Goal: Navigation & Orientation: Understand site structure

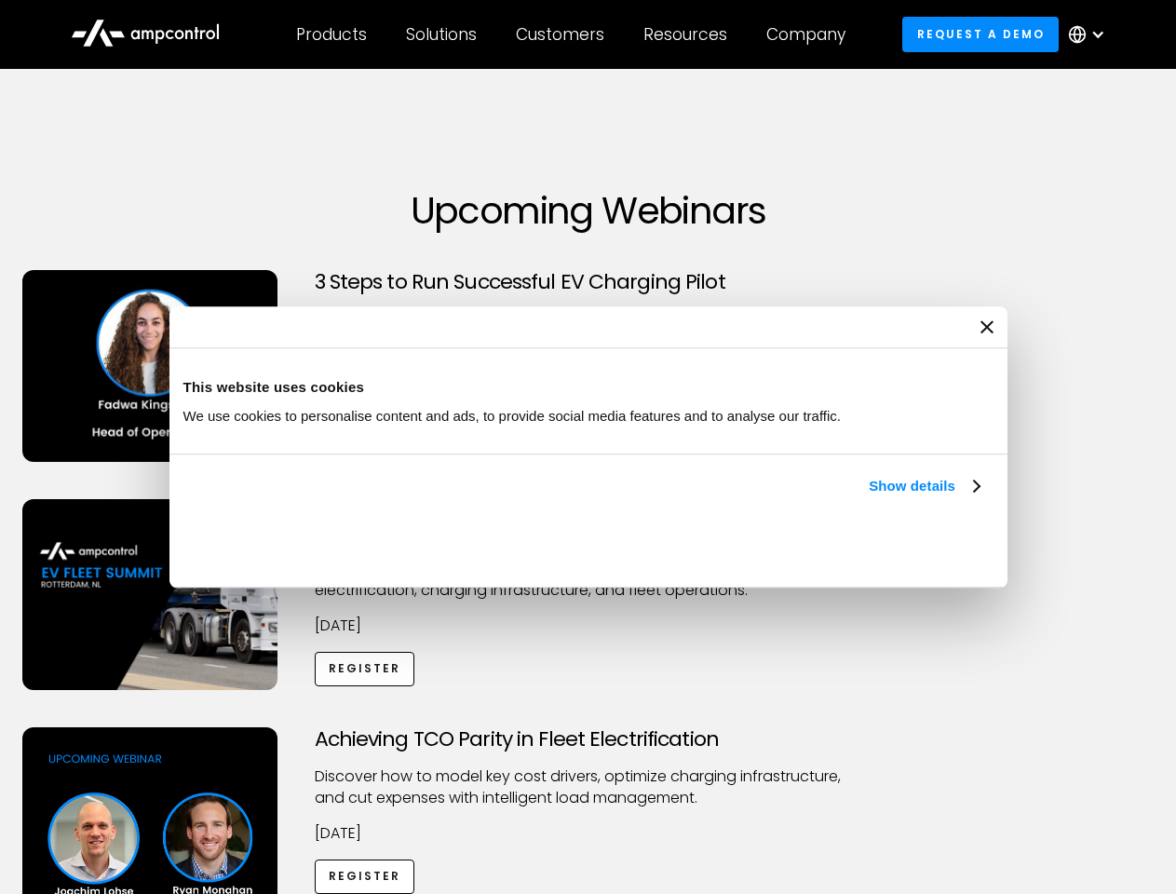
click at [868, 497] on link "Show details" at bounding box center [923, 486] width 110 height 22
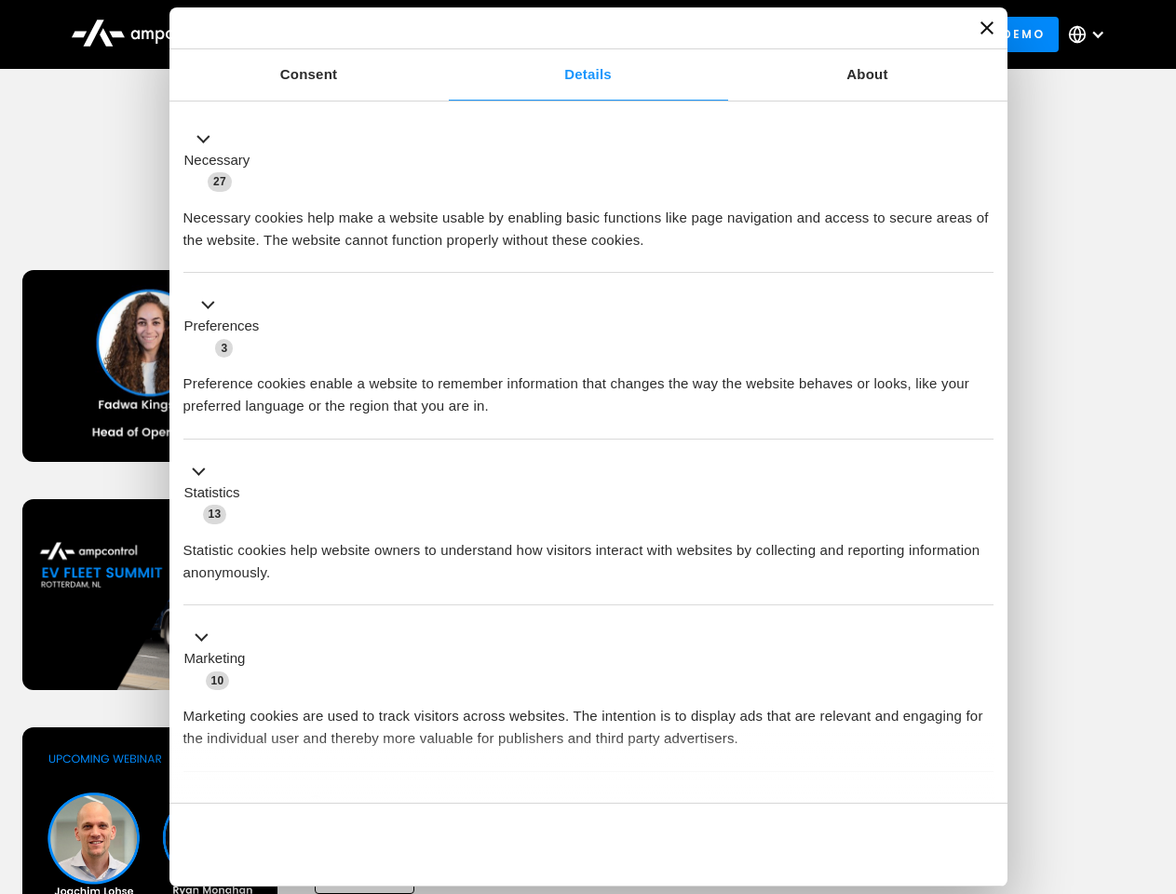
click at [981, 251] on div "Necessary cookies help make a website usable by enabling basic functions like p…" at bounding box center [588, 222] width 810 height 59
click at [1155, 750] on div "Achieving TCO Parity in Fleet Electrification Discover how to model key cost dr…" at bounding box center [588, 873] width 1169 height 292
click at [572, 34] on div "Customers" at bounding box center [560, 34] width 88 height 20
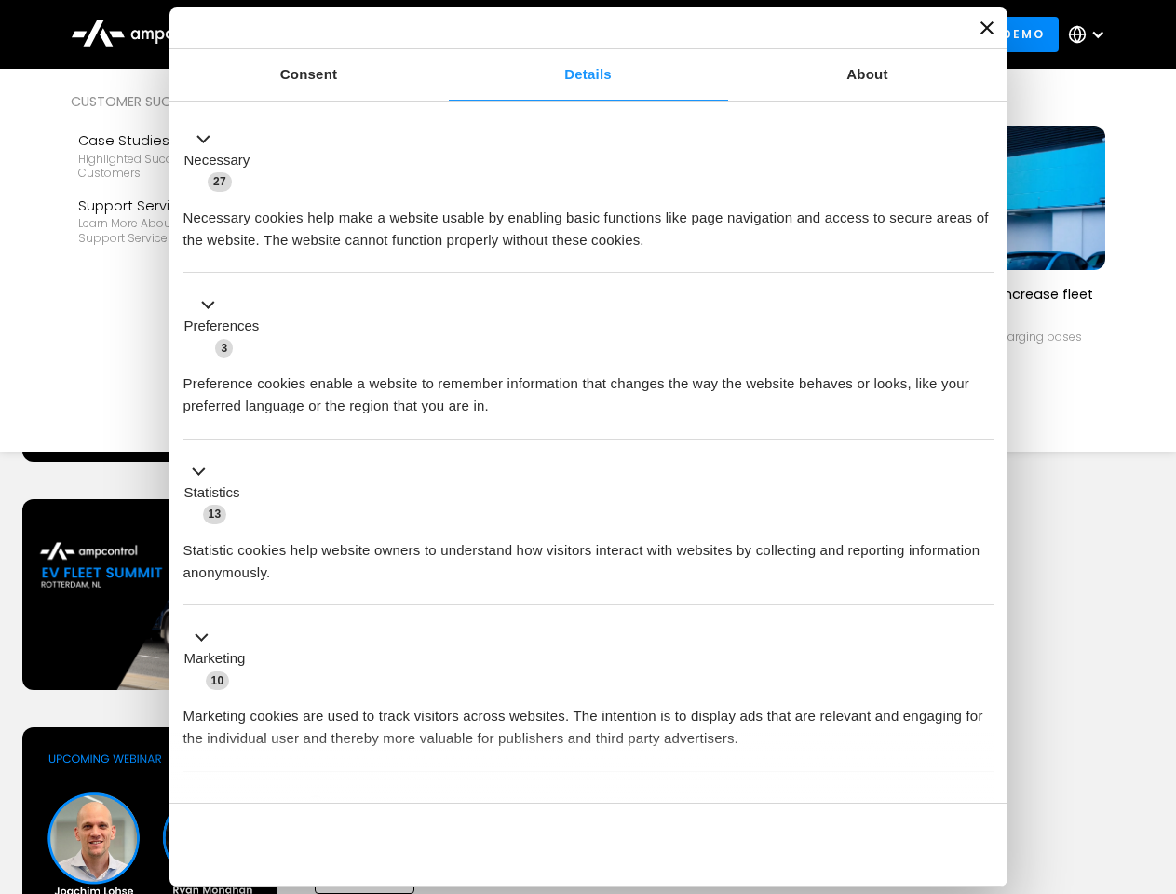
click at [330, 34] on div "Products" at bounding box center [331, 34] width 71 height 20
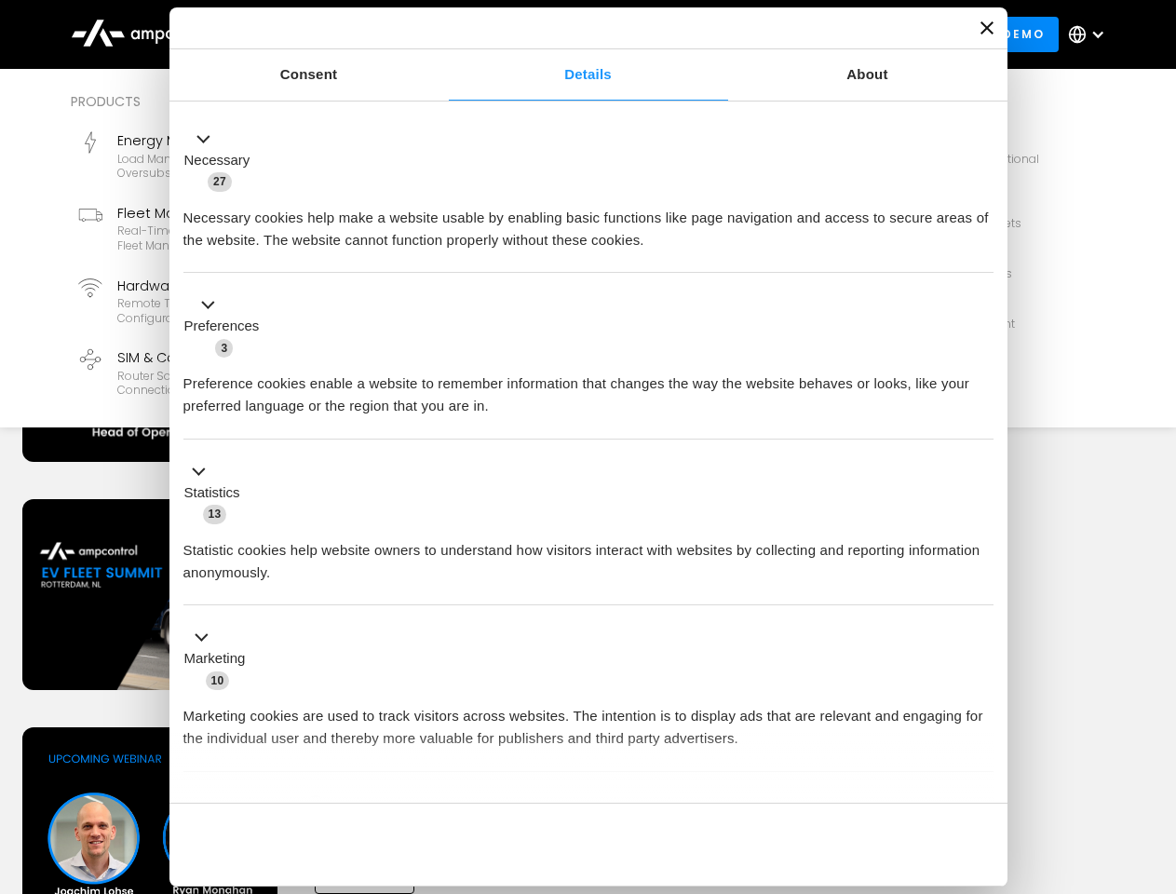
click at [442, 34] on div "Solutions" at bounding box center [441, 34] width 71 height 20
click at [563, 34] on div "Customers" at bounding box center [560, 34] width 88 height 20
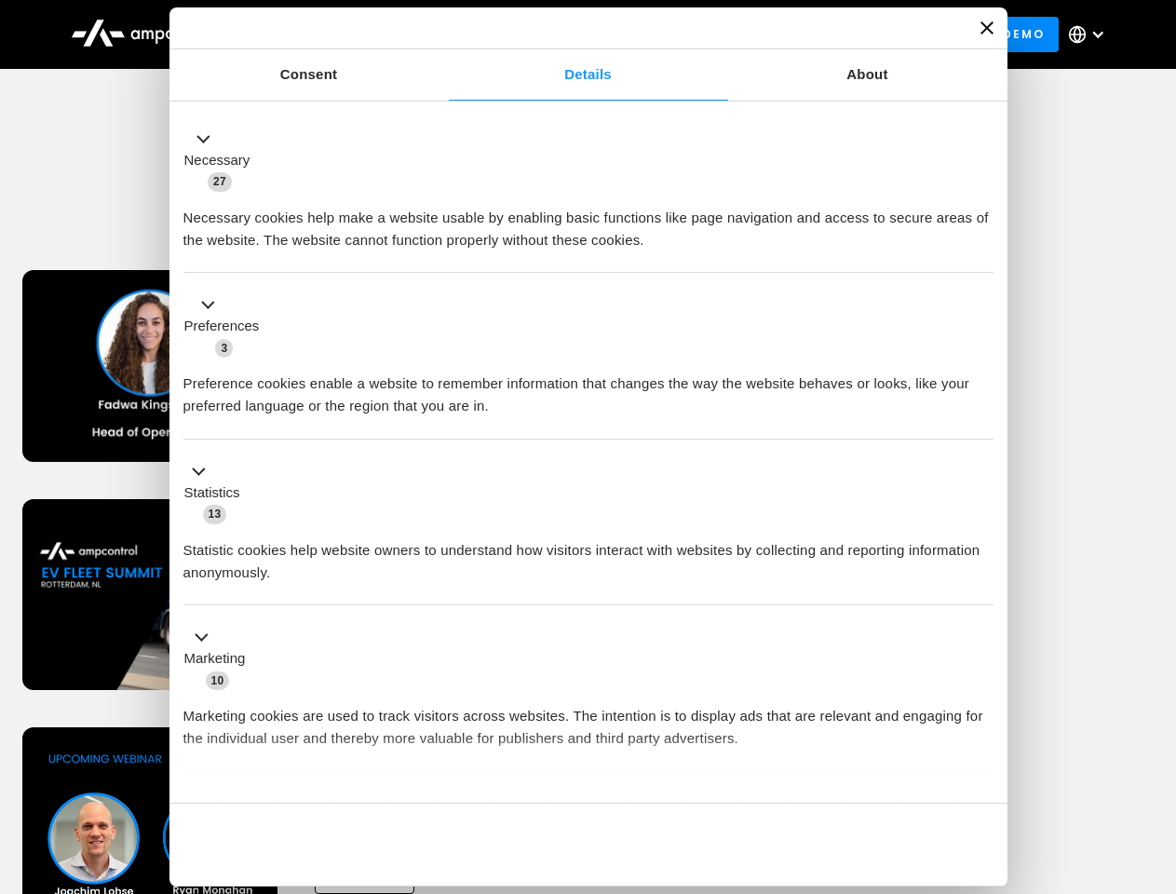
click at [689, 34] on div "Resources" at bounding box center [685, 34] width 84 height 20
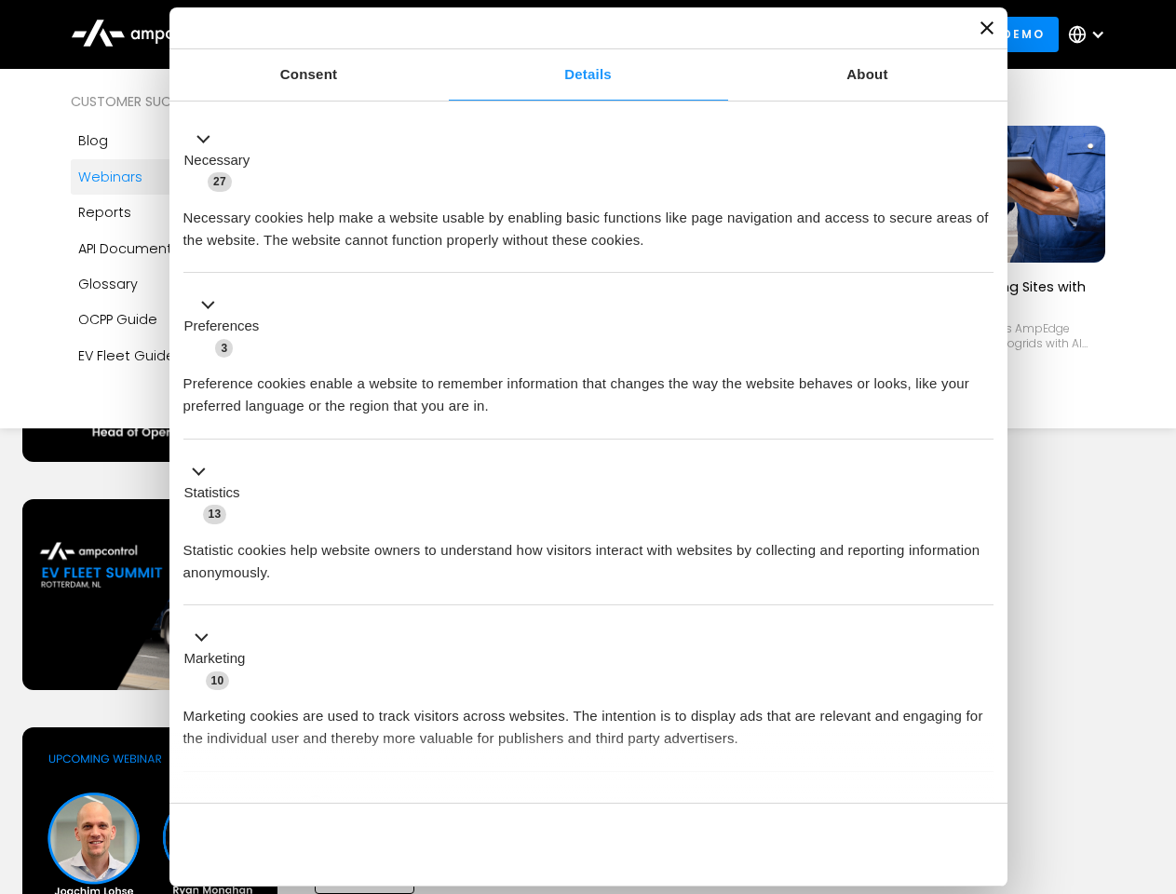
click at [812, 34] on div "Company" at bounding box center [805, 34] width 79 height 20
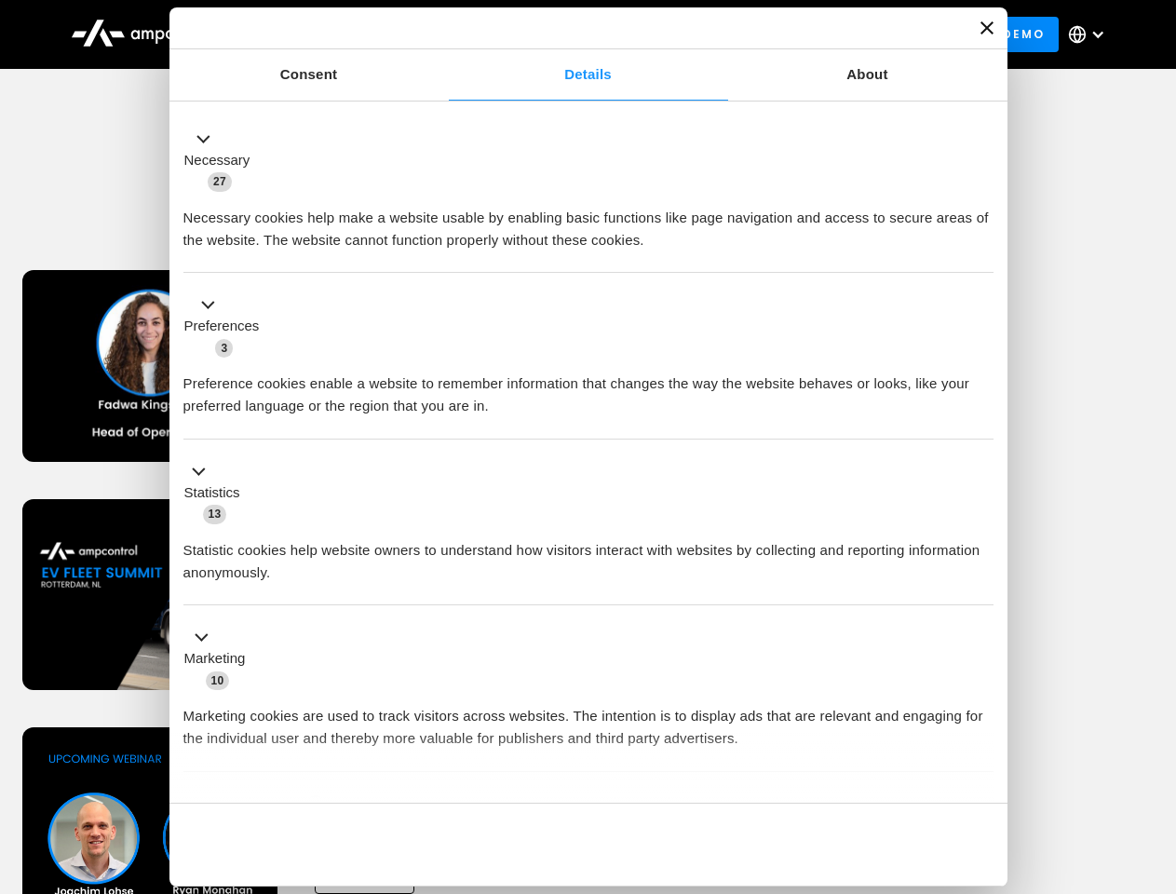
click at [1091, 34] on div at bounding box center [1097, 34] width 15 height 15
